Goal: Task Accomplishment & Management: Use online tool/utility

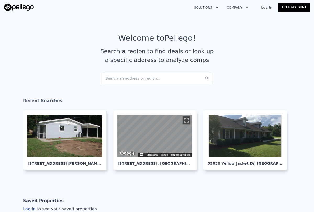
click at [266, 7] on link "Log In" at bounding box center [267, 7] width 24 height 5
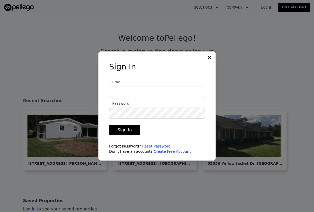
type input "[PERSON_NAME][EMAIL_ADDRESS][DOMAIN_NAME]"
click at [122, 128] on button "Sign In" at bounding box center [124, 130] width 31 height 10
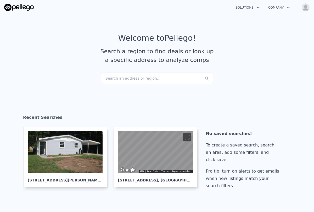
click at [142, 78] on div "Search an address or region..." at bounding box center [157, 79] width 112 height 12
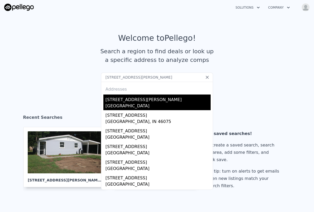
type input "[STREET_ADDRESS][PERSON_NAME]"
click at [135, 105] on div "[GEOGRAPHIC_DATA]" at bounding box center [157, 106] width 105 height 7
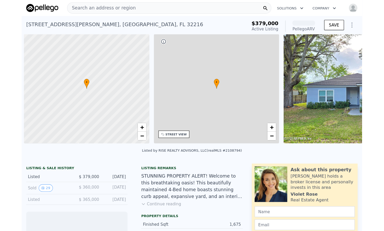
scroll to position [0, 2]
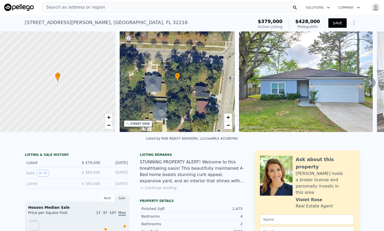
click at [313, 24] on button "SAVE" at bounding box center [338, 22] width 18 height 9
click at [313, 23] on icon "Show Options" at bounding box center [354, 23] width 6 height 6
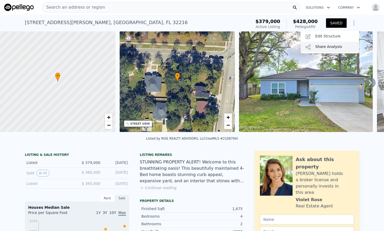
click at [313, 45] on div "Share Analysis" at bounding box center [330, 47] width 59 height 10
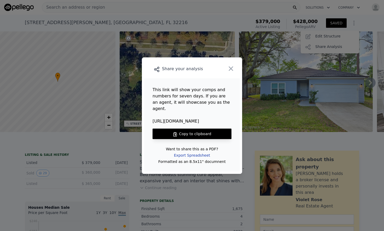
click at [196, 152] on div "Export Spreadsheet" at bounding box center [192, 154] width 44 height 9
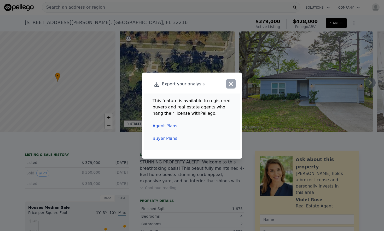
click at [230, 86] on icon "button" at bounding box center [230, 83] width 7 height 7
